Goal: Task Accomplishment & Management: Use online tool/utility

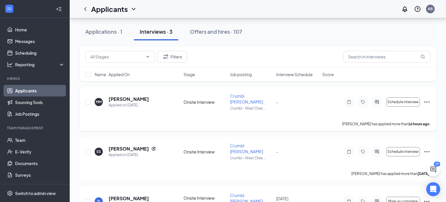
scroll to position [72, 0]
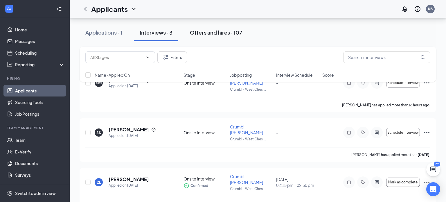
click at [219, 33] on div "Offers and hires · 107" at bounding box center [216, 32] width 52 height 7
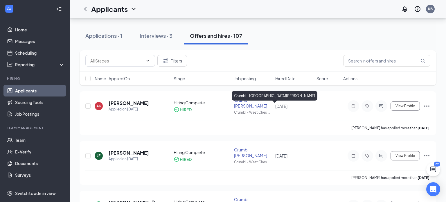
scroll to position [49, 0]
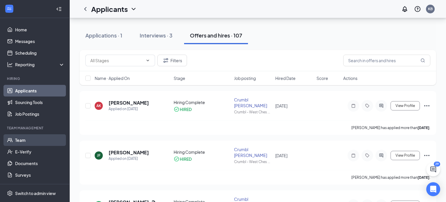
click at [23, 139] on link "Team" at bounding box center [40, 140] width 50 height 12
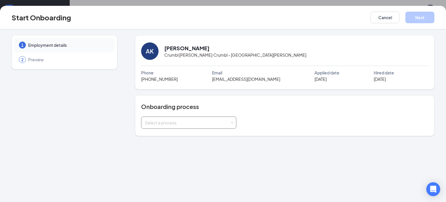
click at [167, 121] on div "Select a process" at bounding box center [187, 123] width 85 height 6
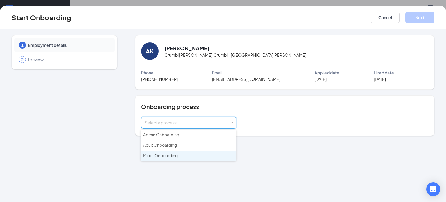
click at [166, 155] on span "Minor Onboarding" at bounding box center [160, 155] width 35 height 5
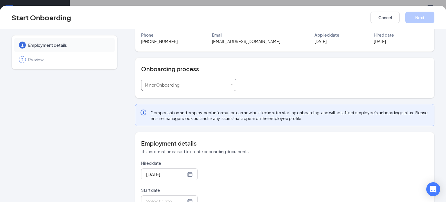
scroll to position [55, 0]
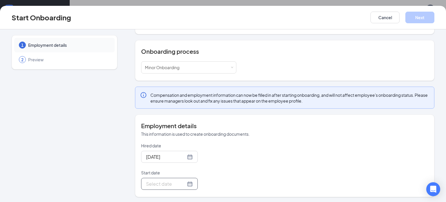
click at [193, 186] on div at bounding box center [169, 183] width 47 height 7
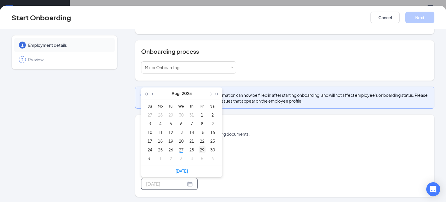
type input "Aug 29, 2025"
click at [202, 150] on div "29" at bounding box center [202, 149] width 7 height 7
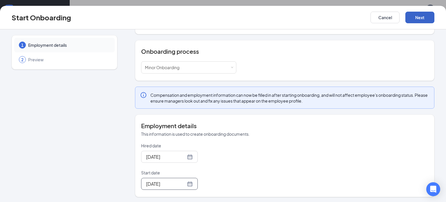
click at [427, 17] on button "Next" at bounding box center [420, 18] width 29 height 12
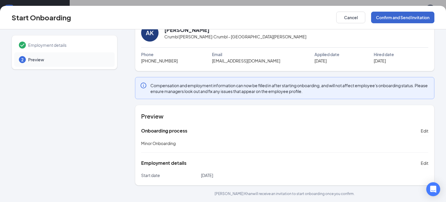
scroll to position [17, 0]
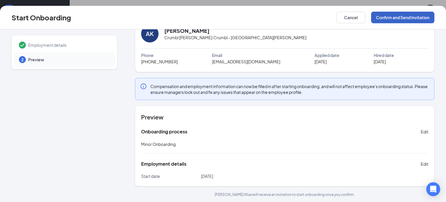
click at [427, 17] on button "Confirm and Send Invitation" at bounding box center [402, 18] width 63 height 12
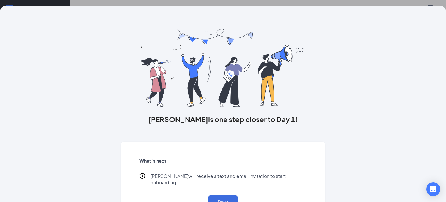
scroll to position [17, 0]
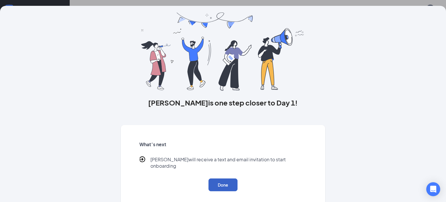
click at [214, 182] on button "Done" at bounding box center [223, 184] width 29 height 13
